Goal: Navigation & Orientation: Understand site structure

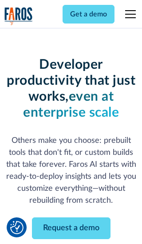
scroll to position [106, 0]
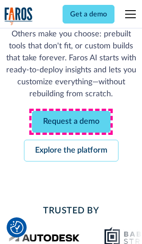
click at [71, 121] on link "Request a demo" at bounding box center [71, 122] width 78 height 22
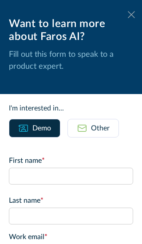
click at [131, 15] on icon at bounding box center [131, 14] width 7 height 7
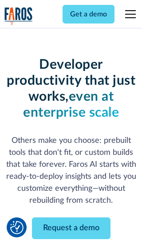
scroll to position [135, 0]
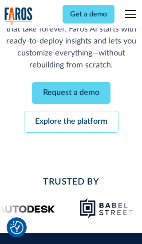
click at [71, 121] on link "Explore the platform" at bounding box center [71, 122] width 94 height 22
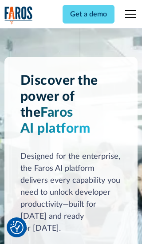
scroll to position [6651, 0]
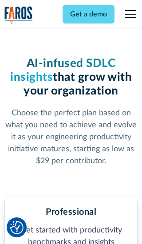
scroll to position [1372, 0]
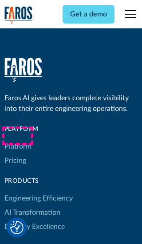
click at [17, 139] on link "Platform" at bounding box center [17, 146] width 27 height 14
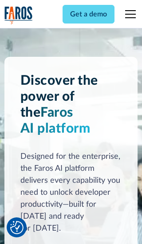
scroll to position [6936, 0]
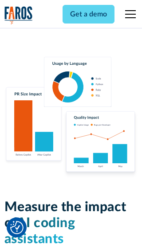
scroll to position [5474, 0]
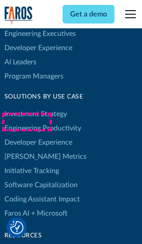
click at [27, 149] on link "[PERSON_NAME] Metrics" at bounding box center [45, 156] width 82 height 14
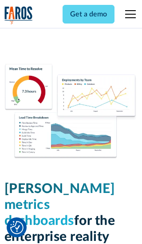
scroll to position [3877, 0]
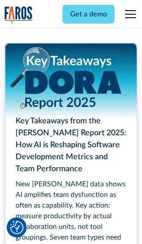
scroll to position [3991, 0]
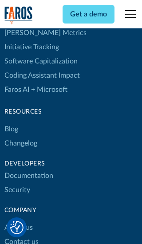
click at [20, 136] on link "Changelog" at bounding box center [20, 143] width 33 height 14
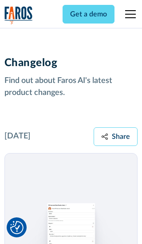
scroll to position [10695, 0]
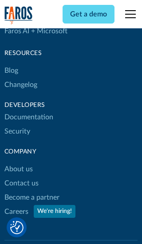
click at [18, 162] on link "About us" at bounding box center [18, 169] width 28 height 14
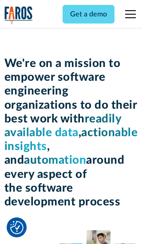
scroll to position [3054, 0]
